Goal: Task Accomplishment & Management: Manage account settings

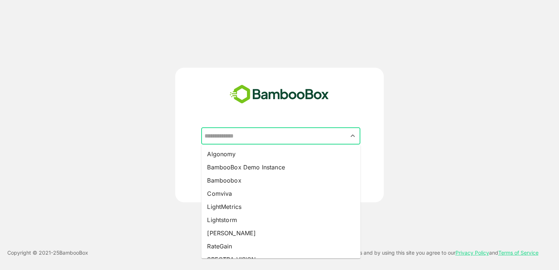
click at [240, 140] on input "text" at bounding box center [281, 136] width 156 height 14
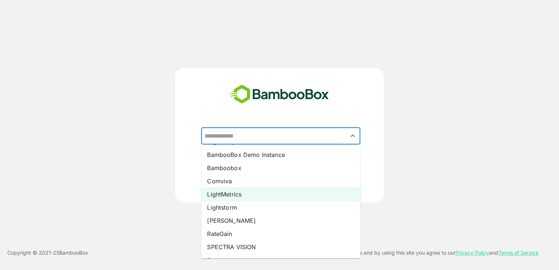
scroll to position [14, 0]
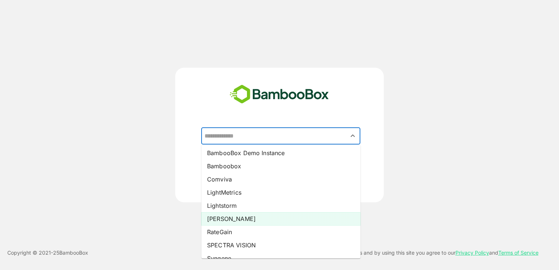
click at [219, 219] on li "[PERSON_NAME]" at bounding box center [280, 218] width 159 height 13
type input "*****"
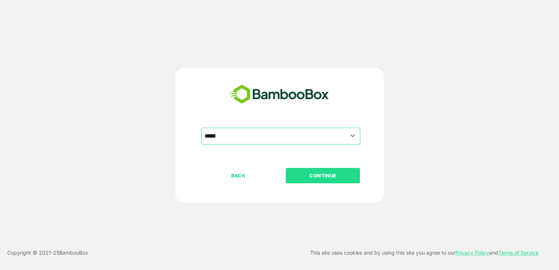
click at [323, 179] on button "CONTINUE" at bounding box center [323, 175] width 74 height 15
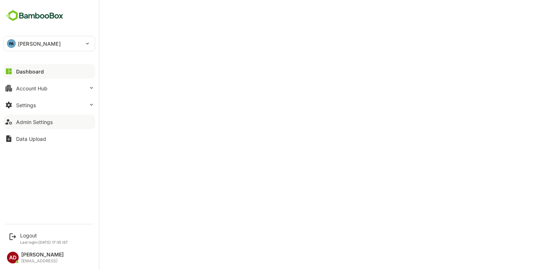
click at [26, 125] on button "Admin Settings" at bounding box center [49, 121] width 91 height 15
click at [28, 237] on div "Logout" at bounding box center [44, 235] width 48 height 6
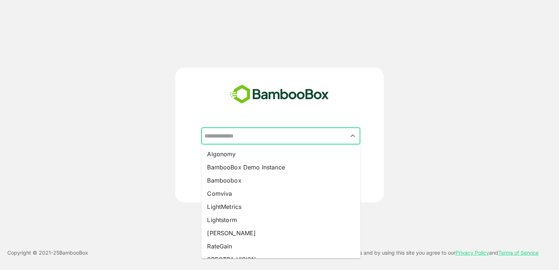
click at [268, 141] on input "text" at bounding box center [281, 136] width 156 height 14
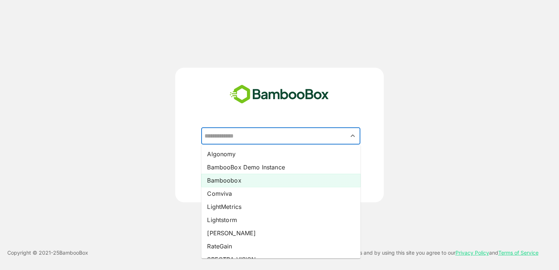
scroll to position [50, 0]
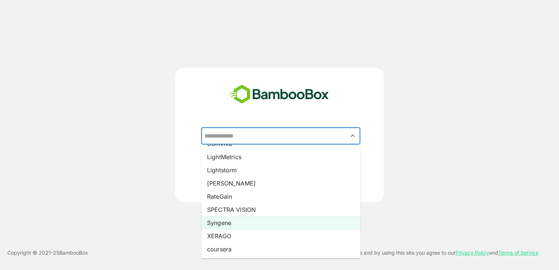
click at [225, 224] on li "Syngene" at bounding box center [280, 222] width 159 height 13
type input "*******"
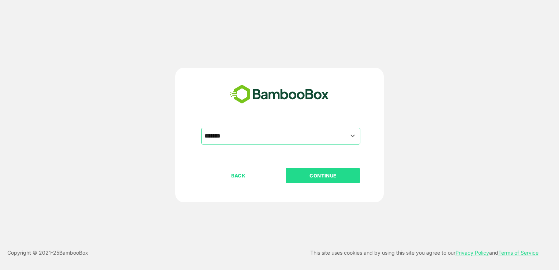
click at [296, 178] on p "CONTINUE" at bounding box center [322, 175] width 73 height 8
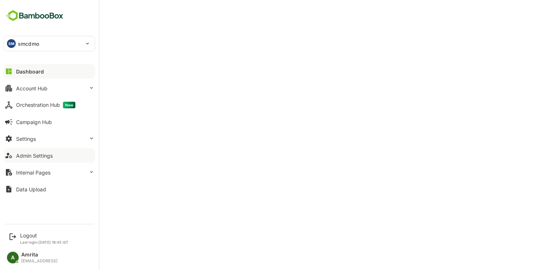
click at [40, 155] on div "Admin Settings" at bounding box center [34, 155] width 37 height 6
